Goal: Transaction & Acquisition: Purchase product/service

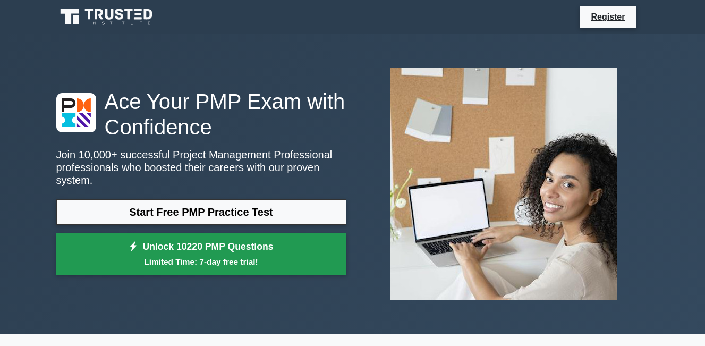
click at [165, 237] on link "Unlock 10220 PMP Questions Limited Time: 7-day free trial!" at bounding box center [201, 254] width 290 height 42
